Goal: Task Accomplishment & Management: Manage account settings

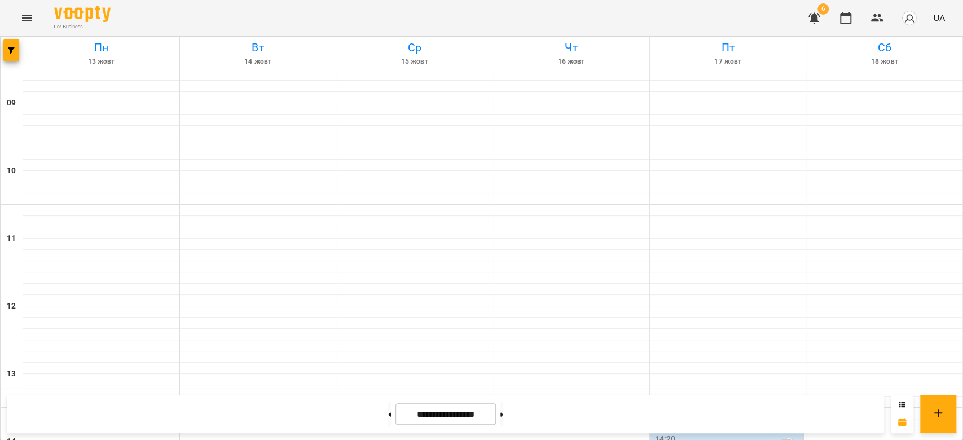
scroll to position [233, 0]
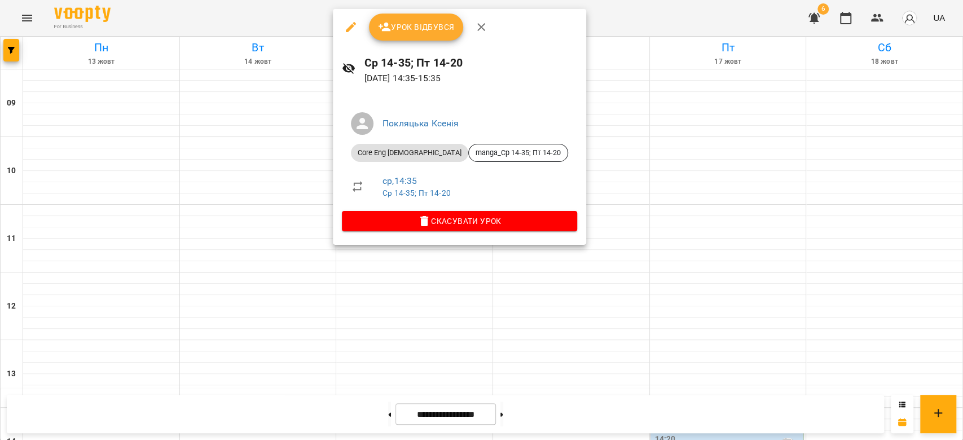
click at [426, 30] on span "Урок відбувся" at bounding box center [416, 27] width 77 height 14
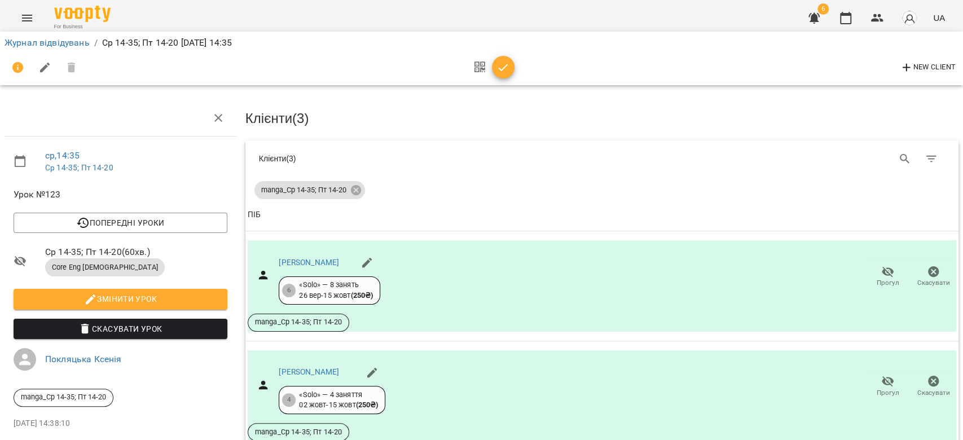
click at [489, 54] on div at bounding box center [490, 67] width 47 height 27
click at [499, 74] on button "button" at bounding box center [503, 67] width 23 height 23
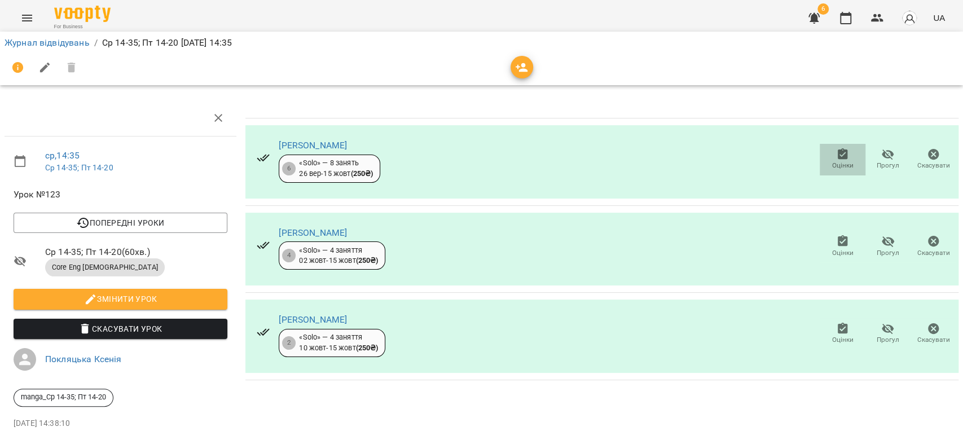
click at [831, 162] on span "Оцінки" at bounding box center [841, 166] width 21 height 10
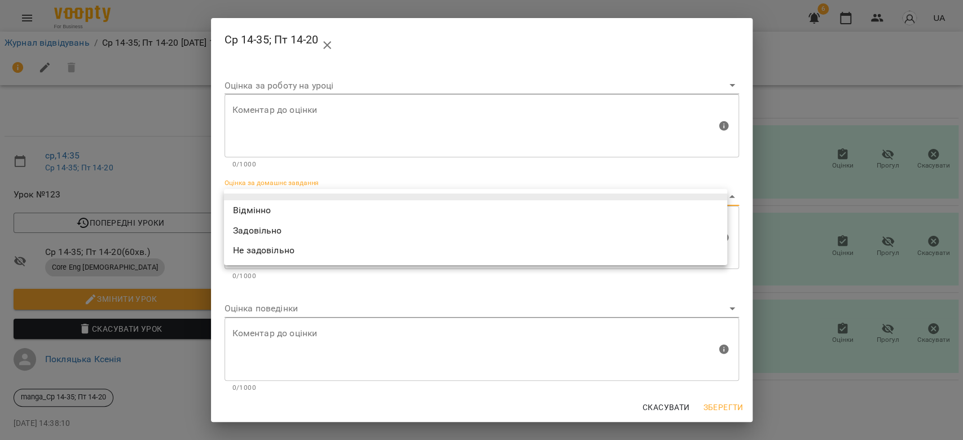
click at [607, 196] on body "For Business 6 UA Журнал відвідувань / Ср 14-35; Пт 14-20 [DATE] 14:35 ср , 14:…" at bounding box center [481, 237] width 963 height 474
click at [594, 208] on li "Відмінно" at bounding box center [475, 210] width 503 height 20
type input "*********"
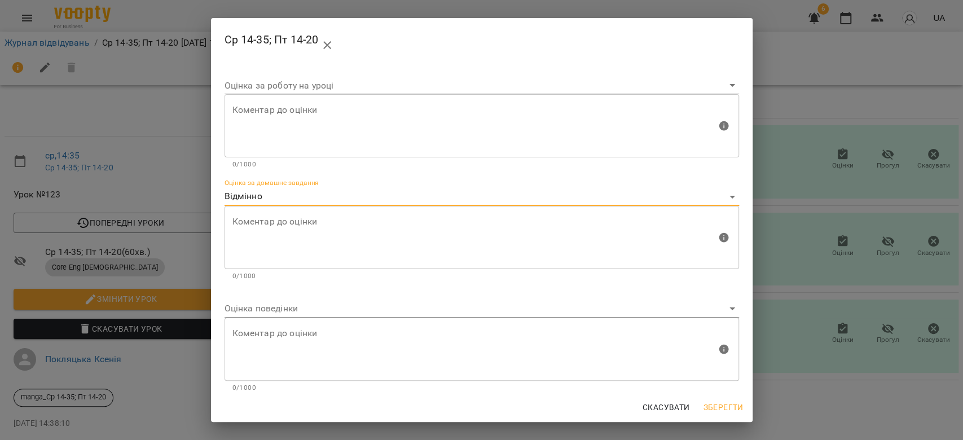
click at [604, 306] on body "For Business 6 UA Журнал відвідувань / Ср 14-35; Пт 14-20 [DATE] 14:35 ср , 14:…" at bounding box center [481, 237] width 963 height 474
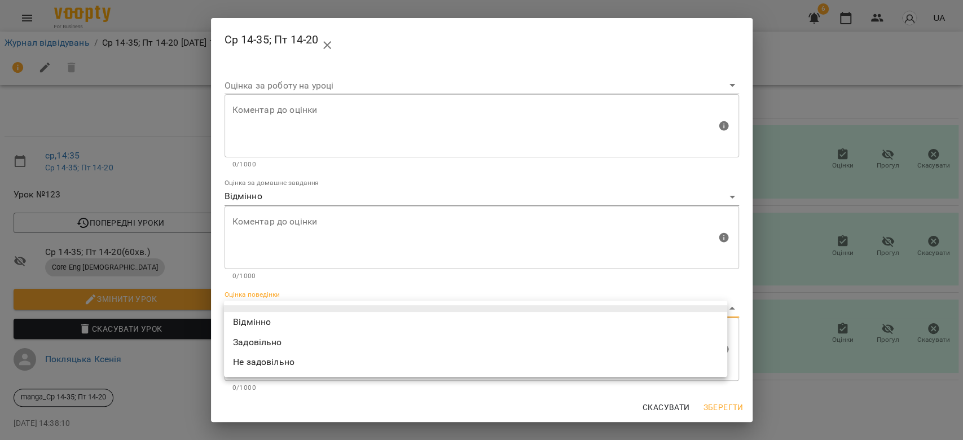
click at [605, 310] on li at bounding box center [475, 308] width 503 height 7
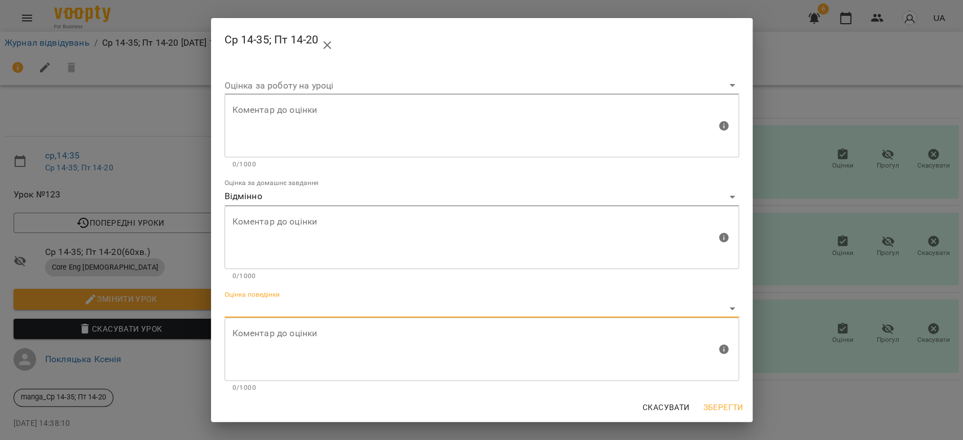
click at [605, 312] on body "For Business 6 UA Журнал відвідувань / Ср 14-35; Пт 14-20 [DATE] 14:35 ср , 14:…" at bounding box center [481, 237] width 963 height 474
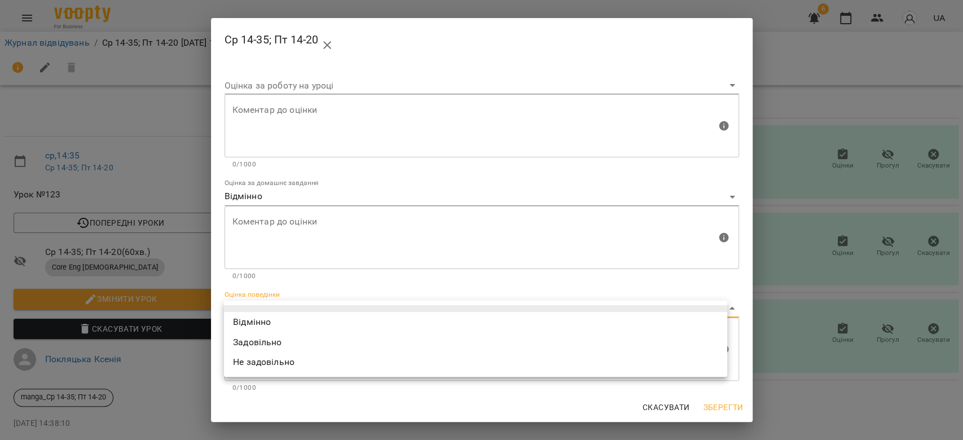
click at [607, 319] on li "Відмінно" at bounding box center [475, 322] width 503 height 20
type input "*********"
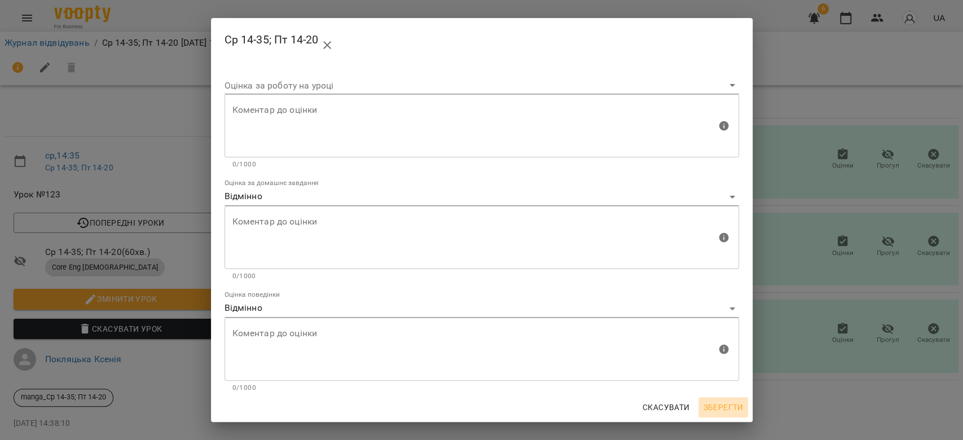
click at [731, 403] on span "Зберегти" at bounding box center [723, 407] width 40 height 14
